Goal: Task Accomplishment & Management: Use online tool/utility

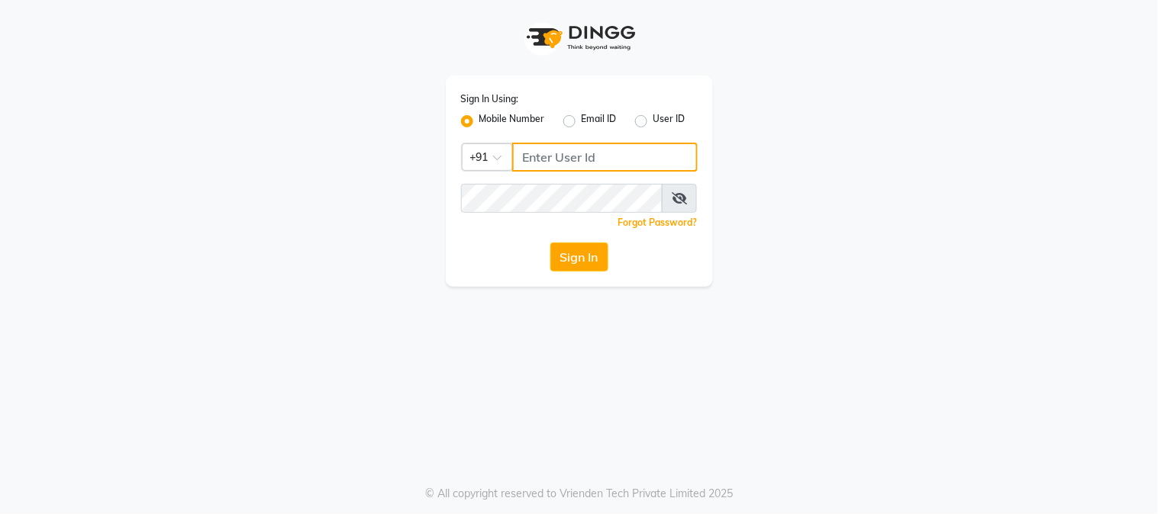
drag, startPoint x: 0, startPoint y: 0, endPoint x: 578, endPoint y: 162, distance: 600.6
click at [578, 162] on input "Username" at bounding box center [604, 157] width 185 height 29
type input "8975867006"
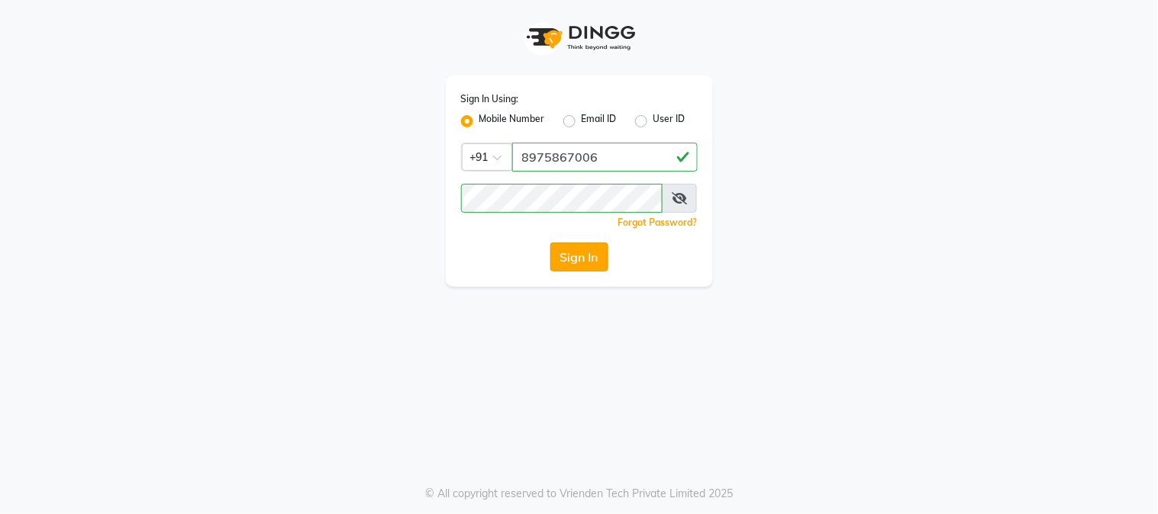
click at [580, 256] on button "Sign In" at bounding box center [579, 257] width 58 height 29
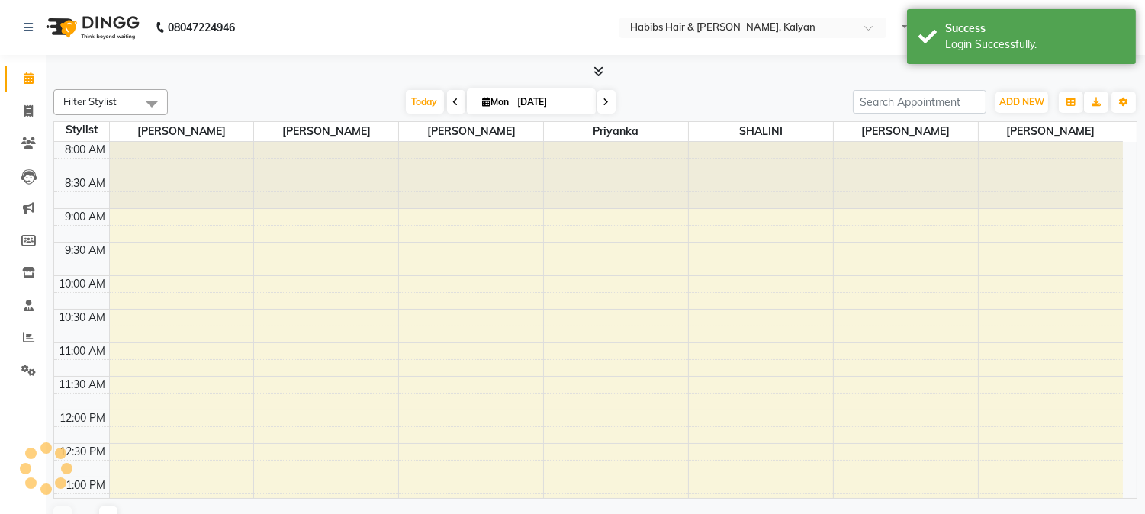
select select "en"
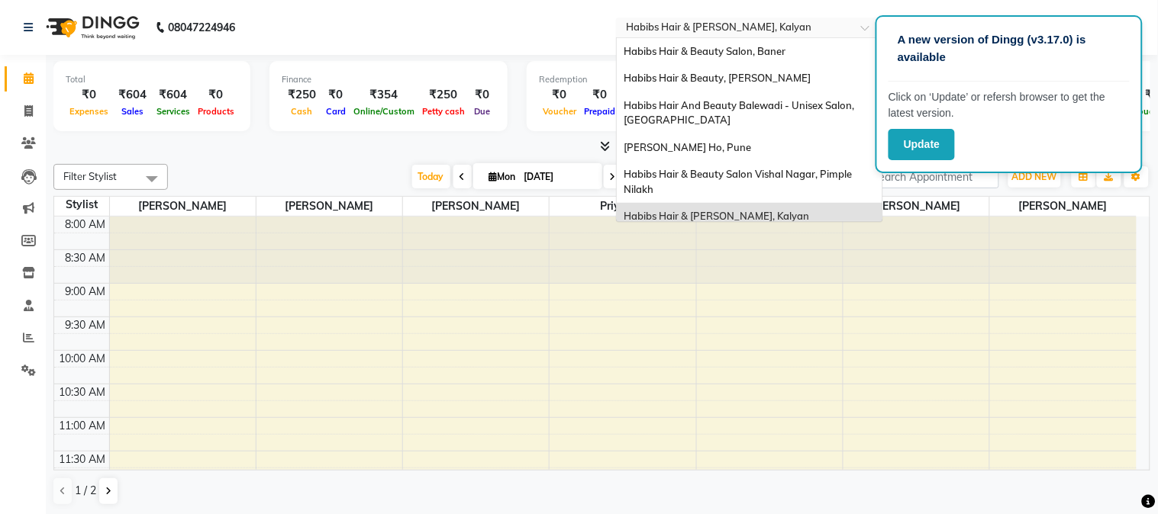
click at [836, 31] on input "text" at bounding box center [733, 28] width 221 height 15
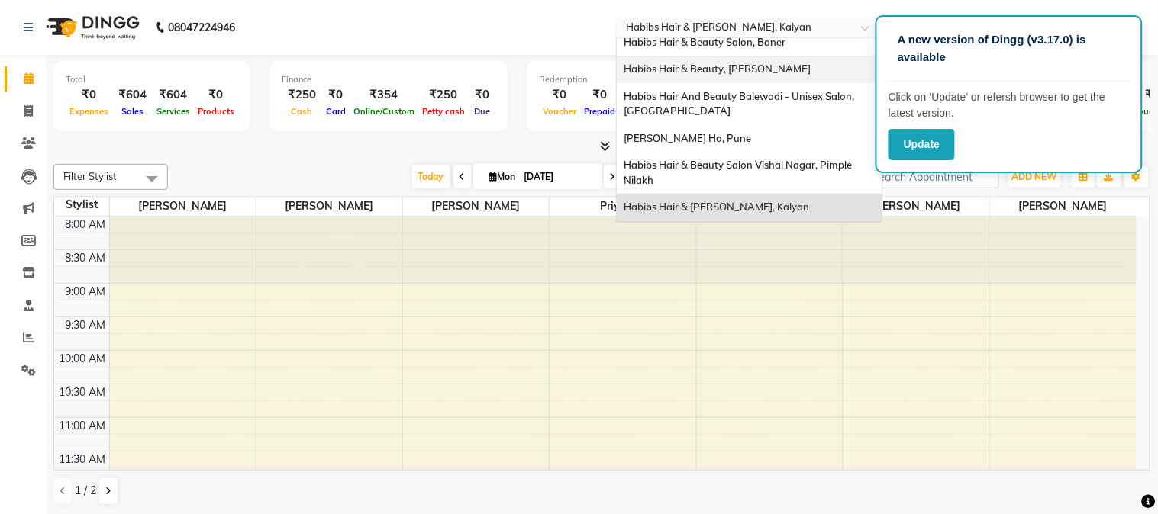
click at [755, 70] on span "Habibs Hair & Beauty, [PERSON_NAME]" at bounding box center [717, 69] width 187 height 12
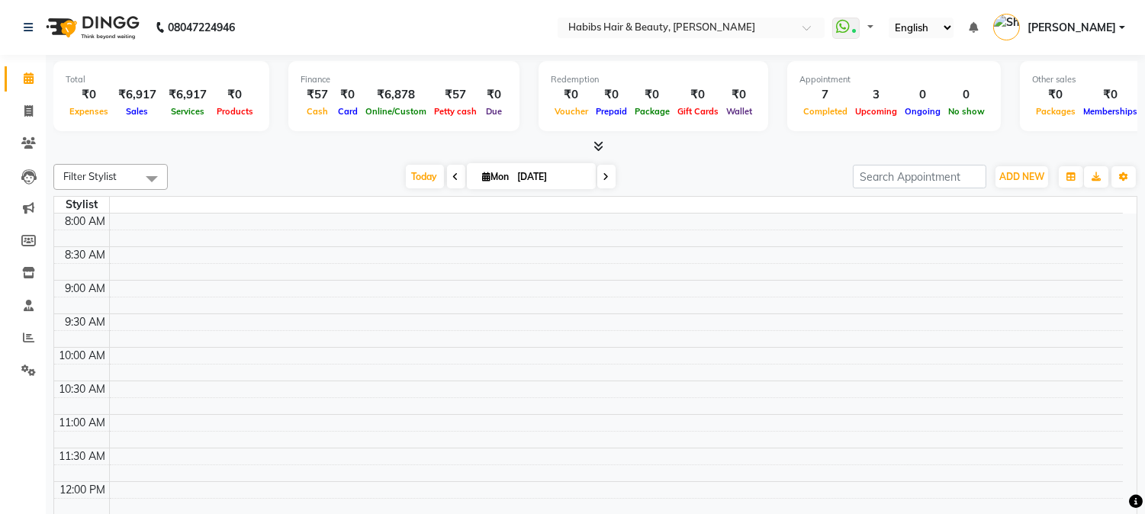
select select "en"
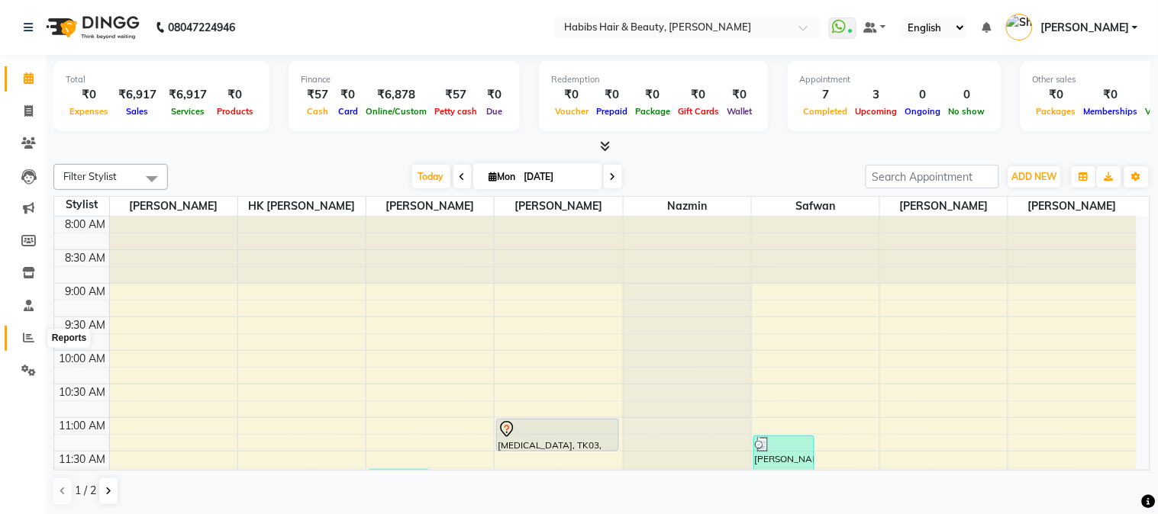
click at [23, 337] on icon at bounding box center [28, 337] width 11 height 11
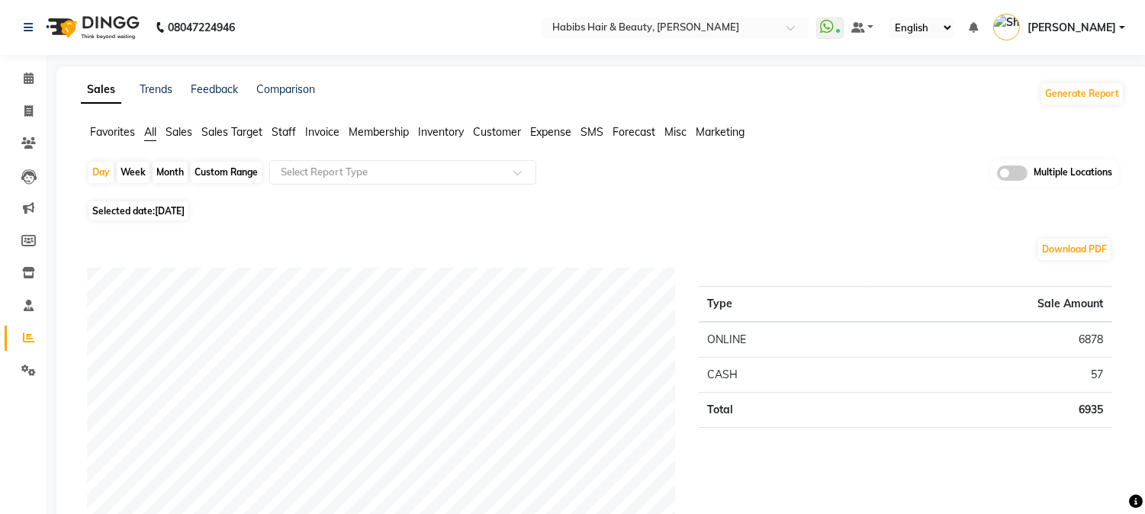
click at [279, 133] on span "Staff" at bounding box center [284, 132] width 24 height 14
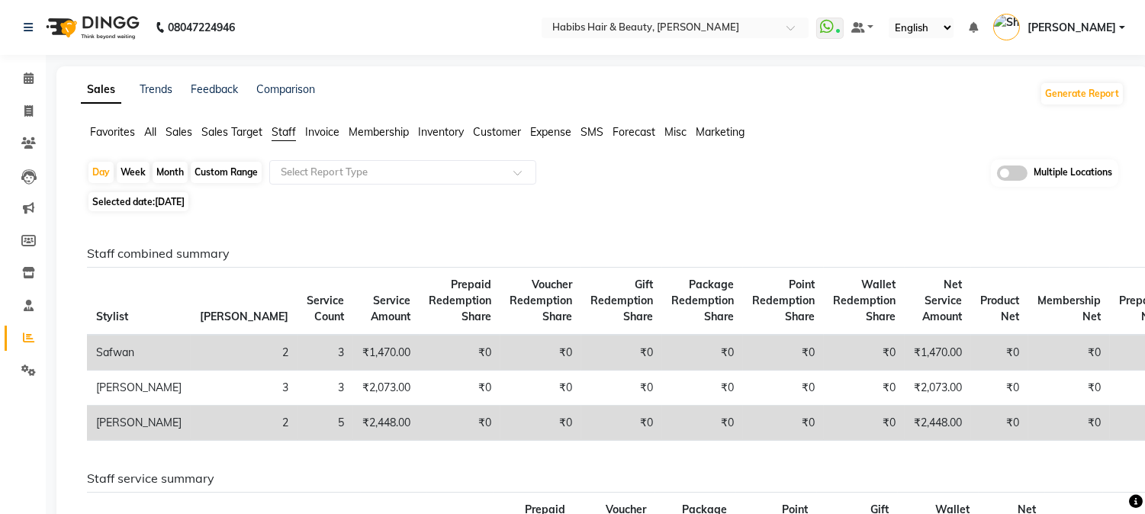
click at [157, 206] on span "[DATE]" at bounding box center [170, 201] width 30 height 11
select select "9"
select select "2025"
click at [163, 202] on span "[DATE]" at bounding box center [170, 201] width 30 height 11
select select "9"
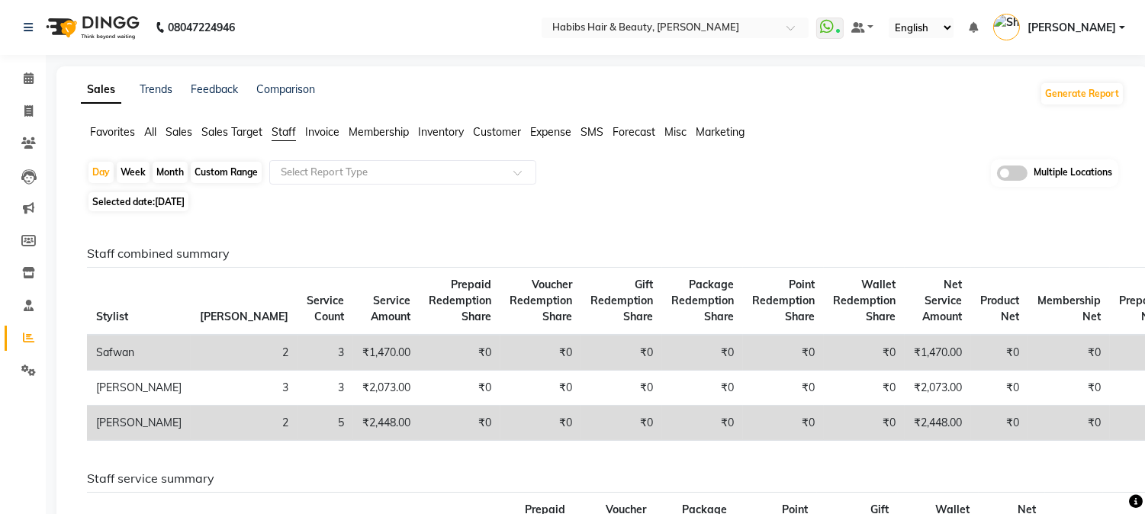
select select "2025"
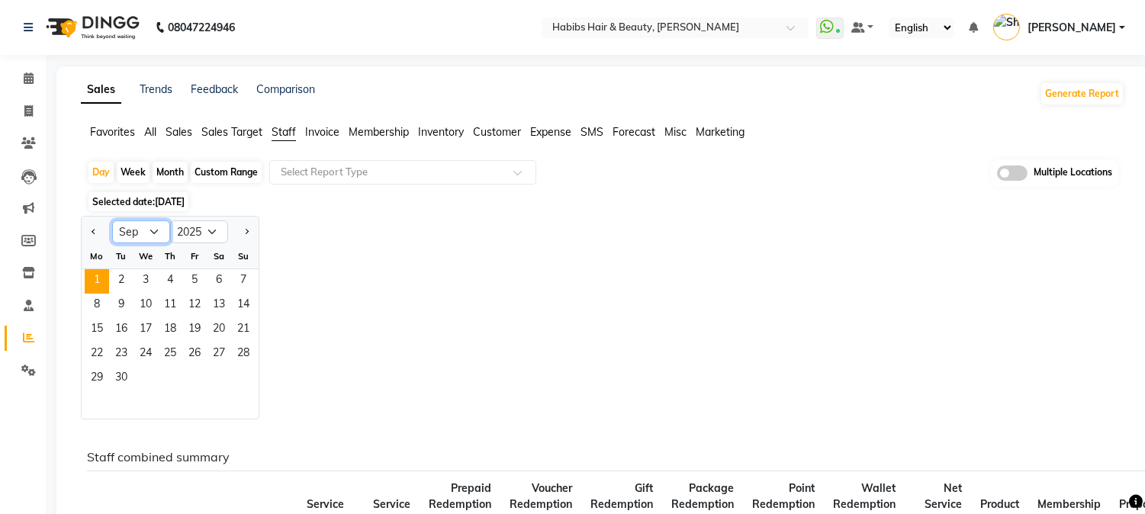
click at [150, 232] on select "Jan Feb Mar Apr May Jun [DATE] Aug Sep Oct Nov Dec" at bounding box center [141, 232] width 58 height 23
select select "8"
click at [112, 221] on select "Jan Feb Mar Apr May Jun [DATE] Aug Sep Oct Nov Dec" at bounding box center [141, 232] width 58 height 23
click at [243, 372] on span "31" at bounding box center [243, 379] width 24 height 24
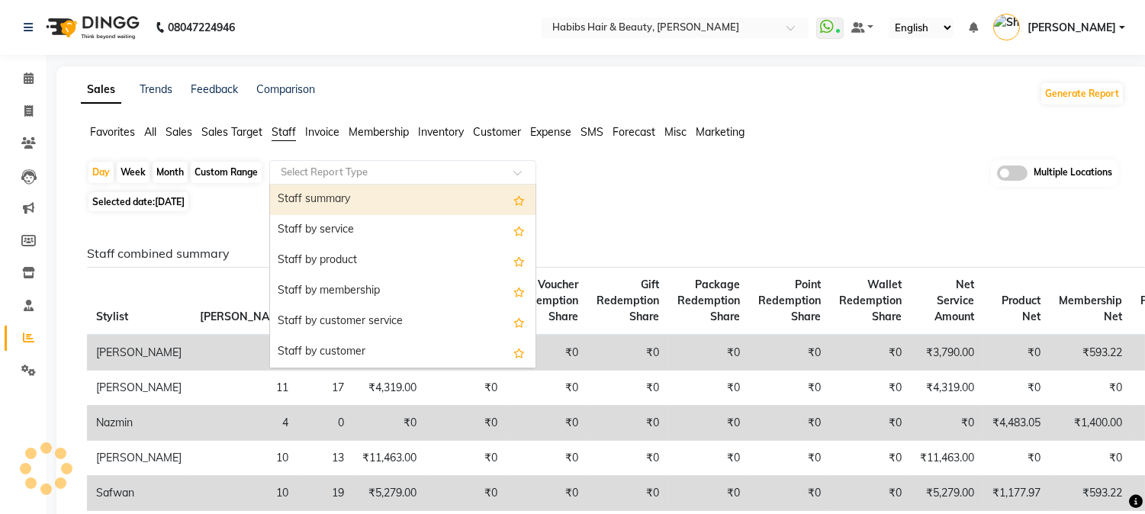
click at [465, 176] on input "text" at bounding box center [388, 172] width 220 height 15
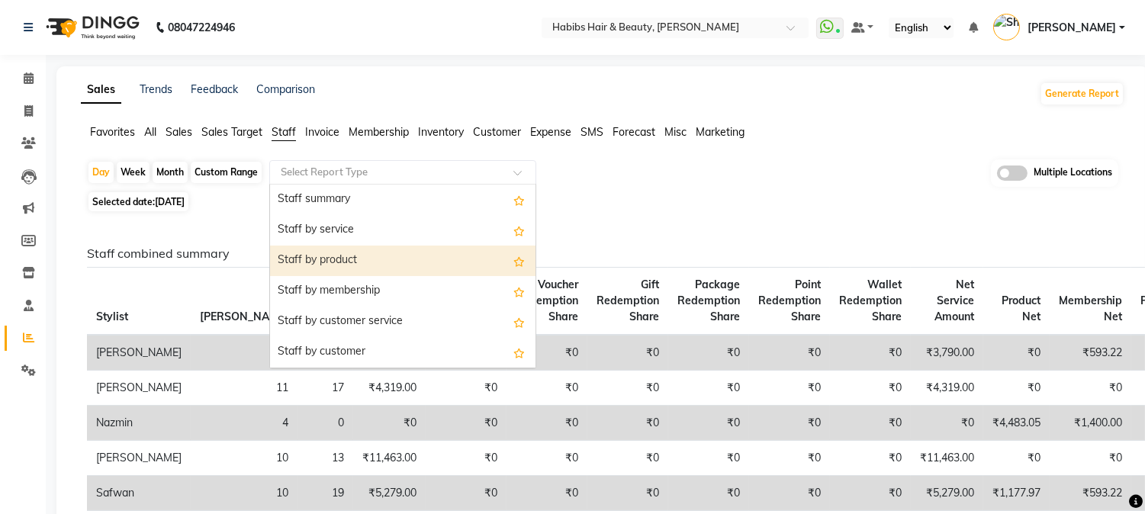
click at [404, 257] on div "Staff by product" at bounding box center [403, 261] width 266 height 31
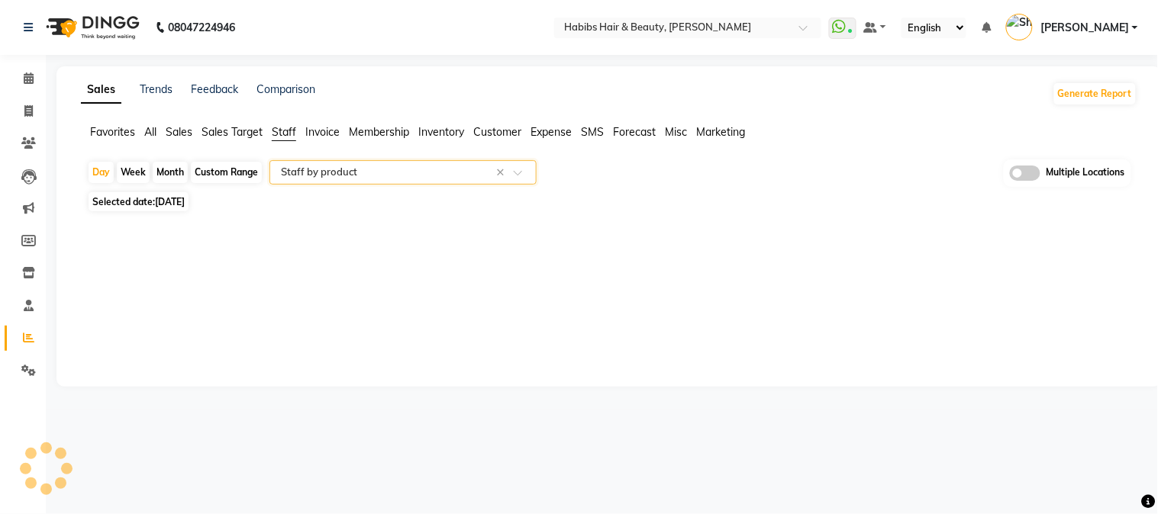
select select "full_report"
select select "csv"
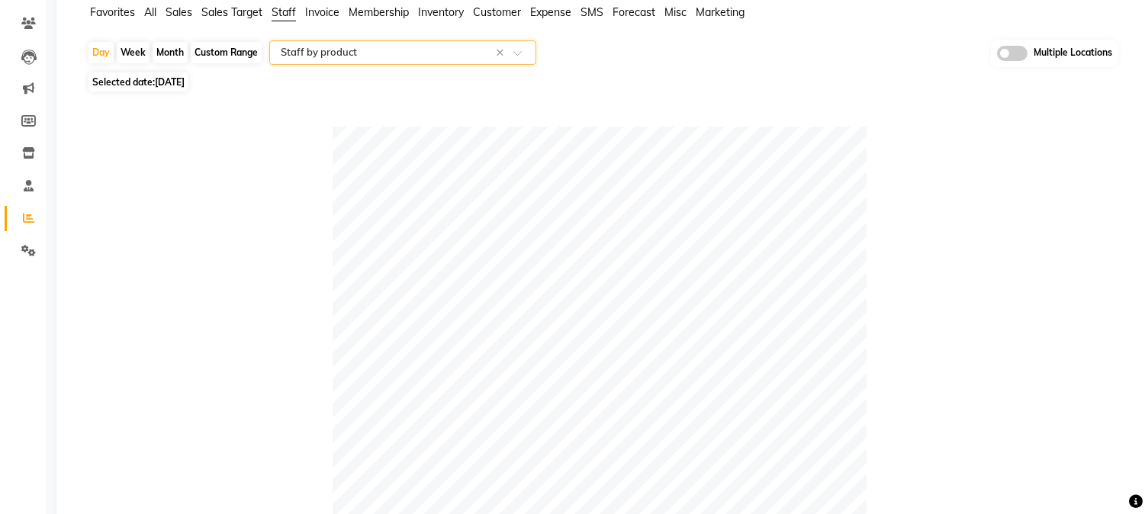
scroll to position [87, 0]
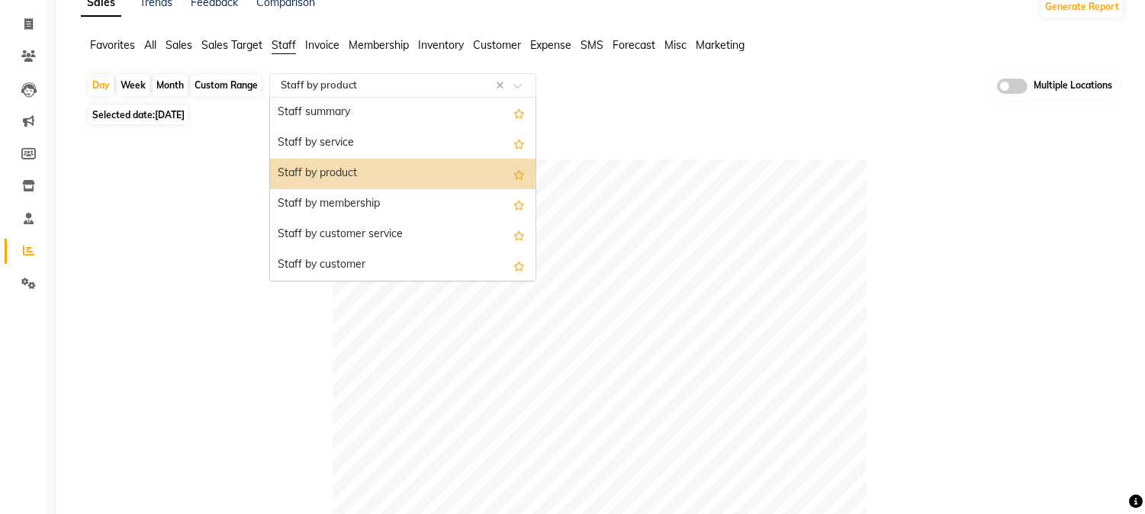
click at [530, 82] on span at bounding box center [523, 89] width 19 height 15
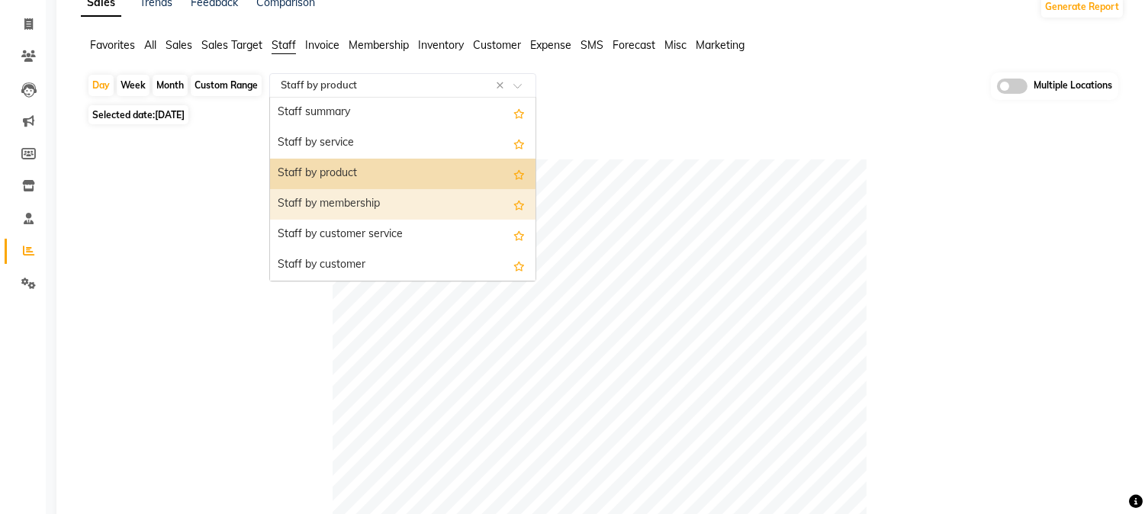
click at [415, 208] on div "Staff by membership" at bounding box center [403, 204] width 266 height 31
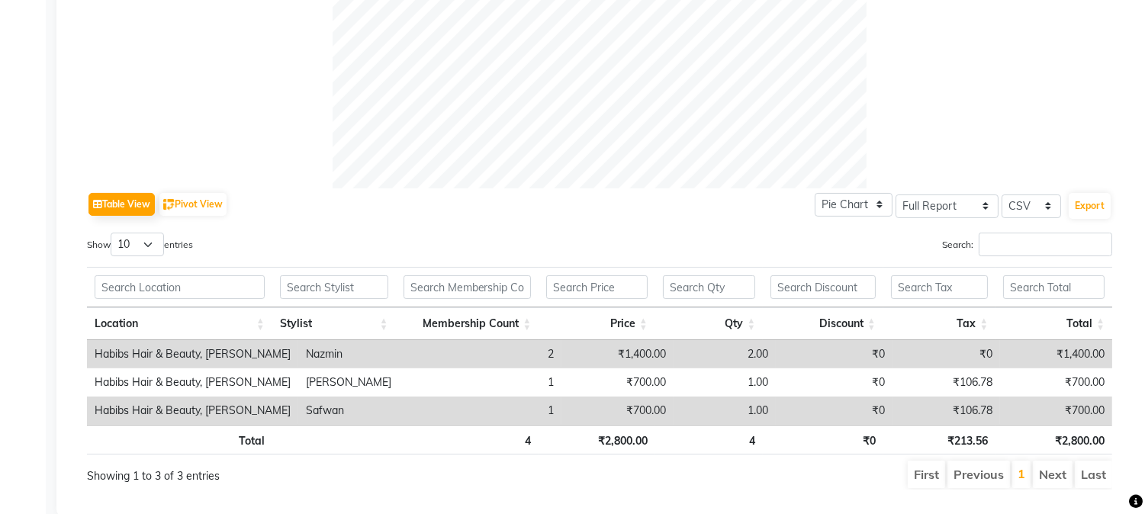
scroll to position [0, 0]
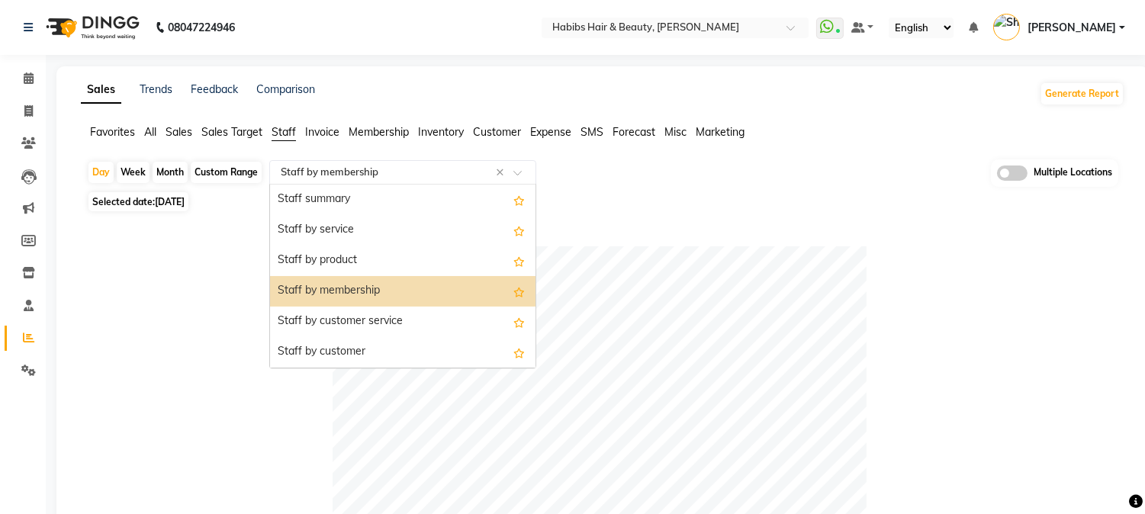
click at [519, 171] on span at bounding box center [523, 176] width 19 height 15
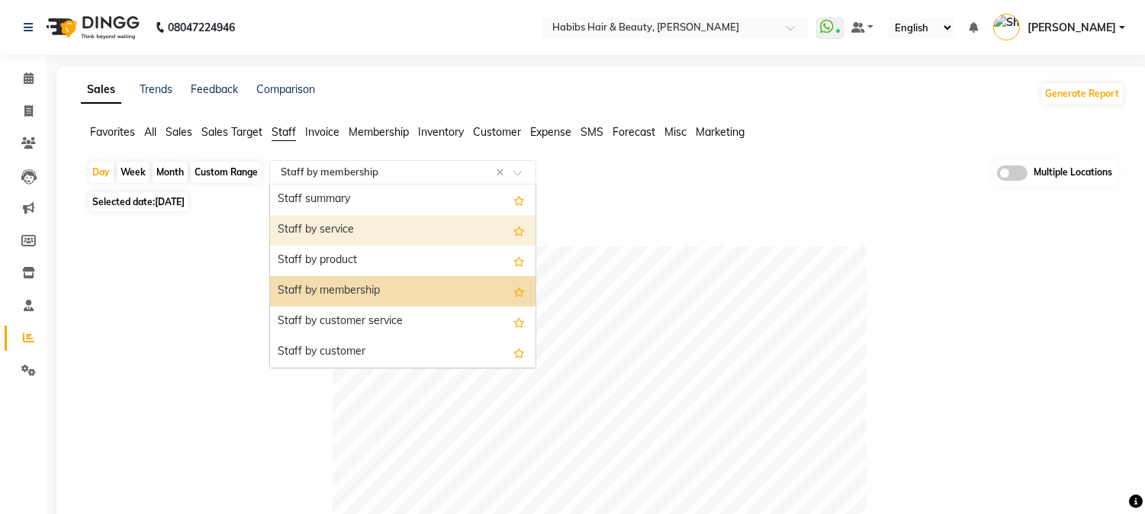
click at [427, 231] on div "Staff by service" at bounding box center [403, 230] width 266 height 31
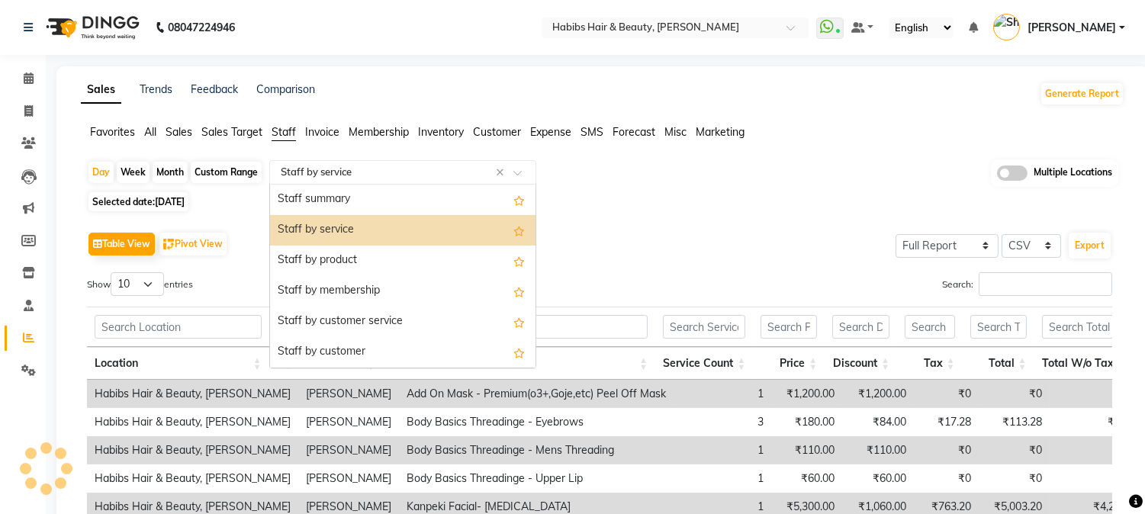
click at [520, 169] on span at bounding box center [523, 176] width 19 height 15
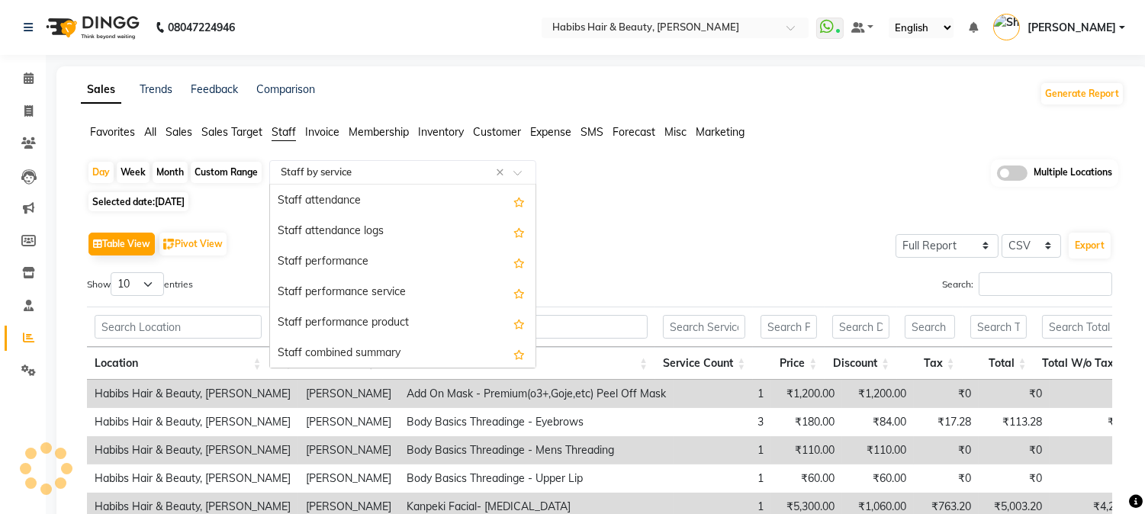
scroll to position [201, 0]
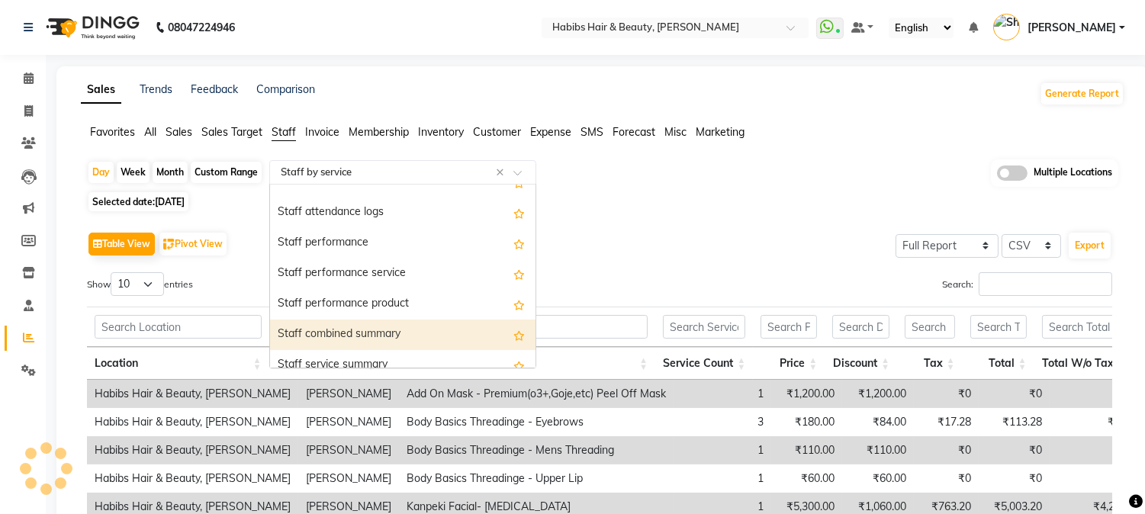
click at [441, 336] on div "Staff combined summary" at bounding box center [403, 335] width 266 height 31
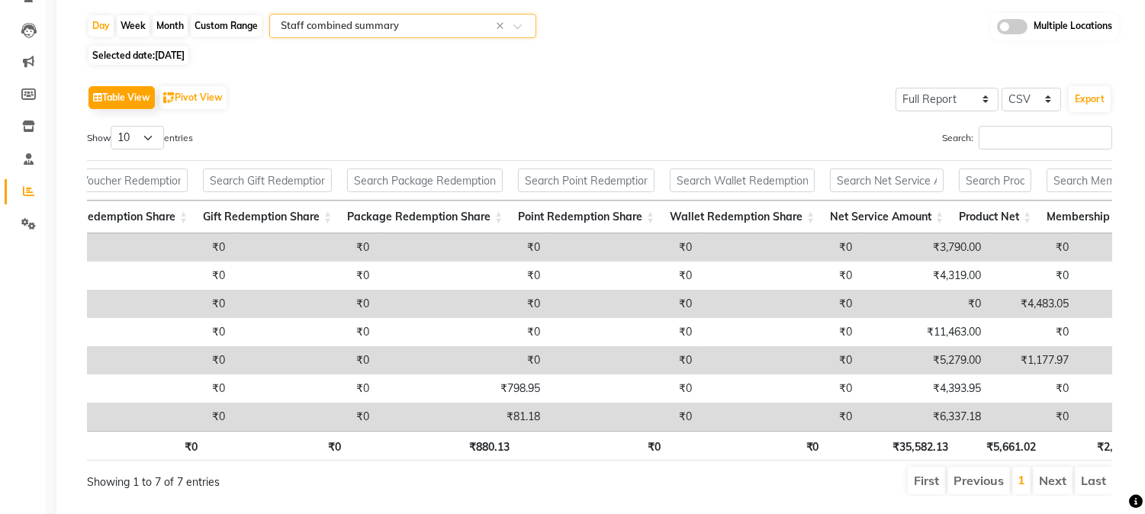
scroll to position [0, 0]
